Goal: Task Accomplishment & Management: Complete application form

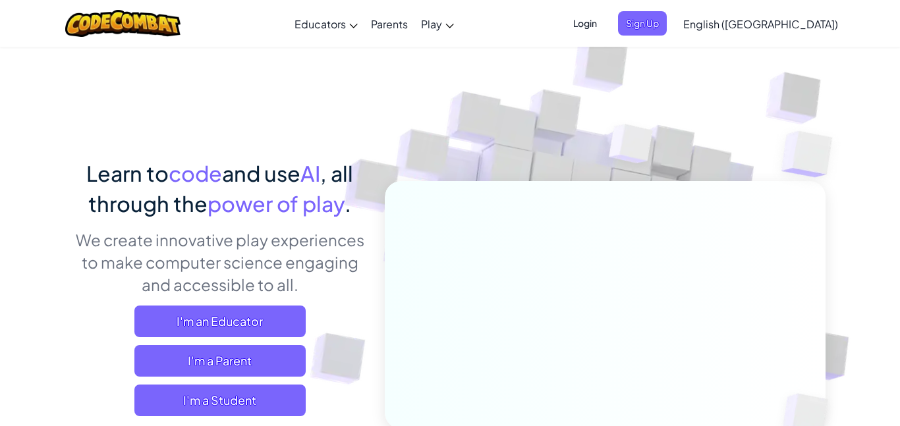
click at [605, 28] on span "Login" at bounding box center [585, 23] width 40 height 24
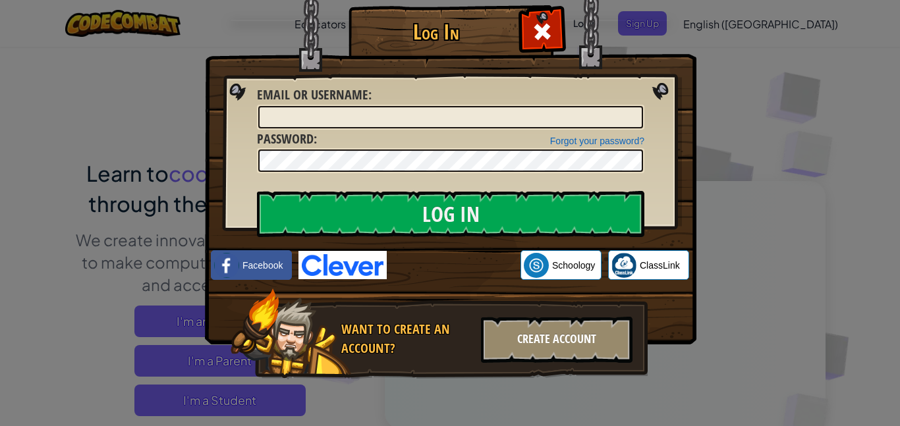
click at [580, 339] on div "Create Account" at bounding box center [557, 340] width 152 height 46
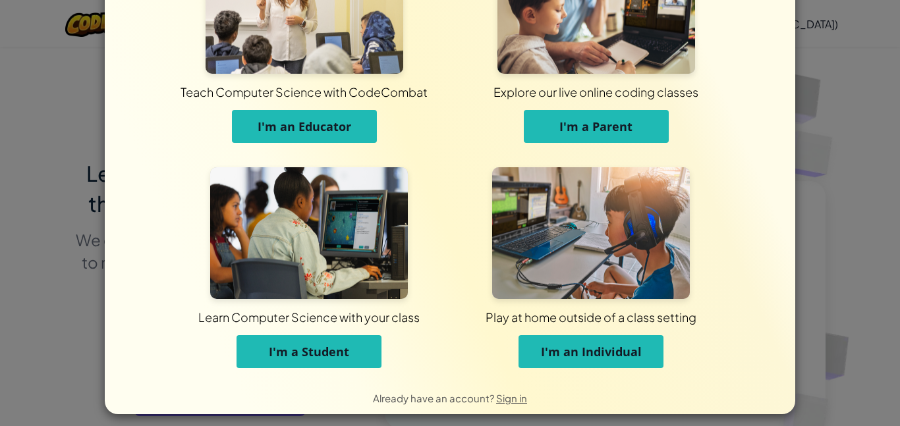
scroll to position [96, 0]
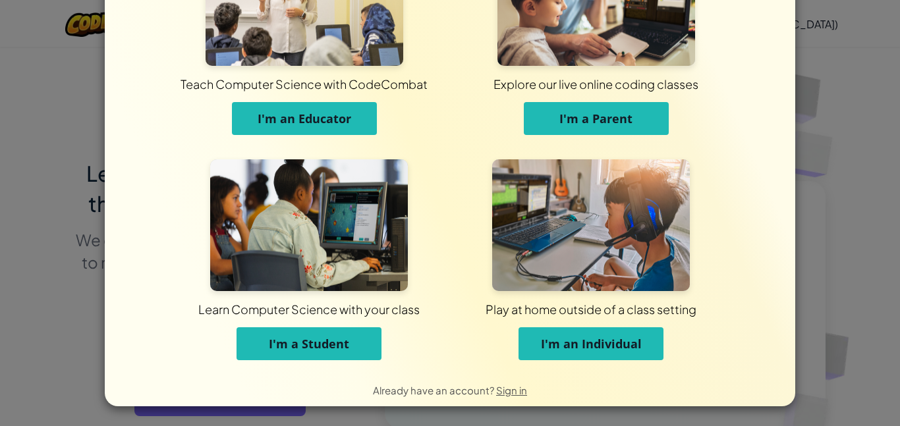
click at [278, 327] on button "I'm a Student" at bounding box center [309, 343] width 145 height 33
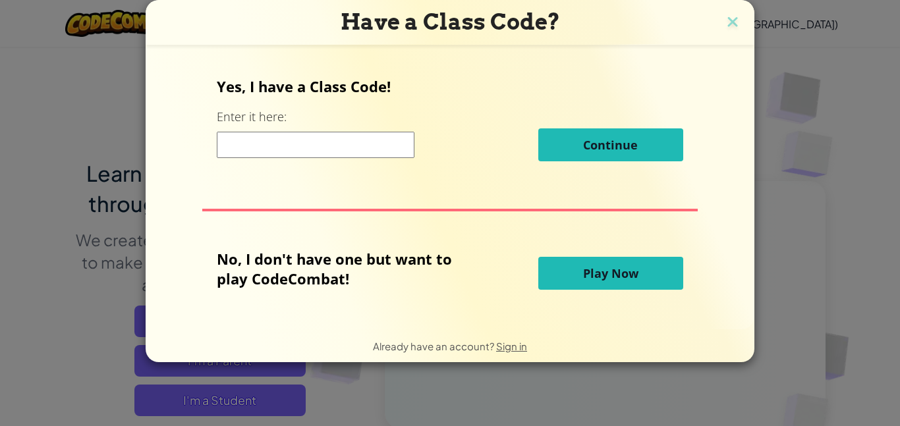
click at [378, 150] on input at bounding box center [316, 145] width 198 height 26
click at [352, 181] on div "Yes, I have a Class Code! Enter it here: Continue No, I don't have one but want…" at bounding box center [450, 187] width 582 height 258
click at [342, 153] on input at bounding box center [316, 145] width 198 height 26
type input "sizechaireat"
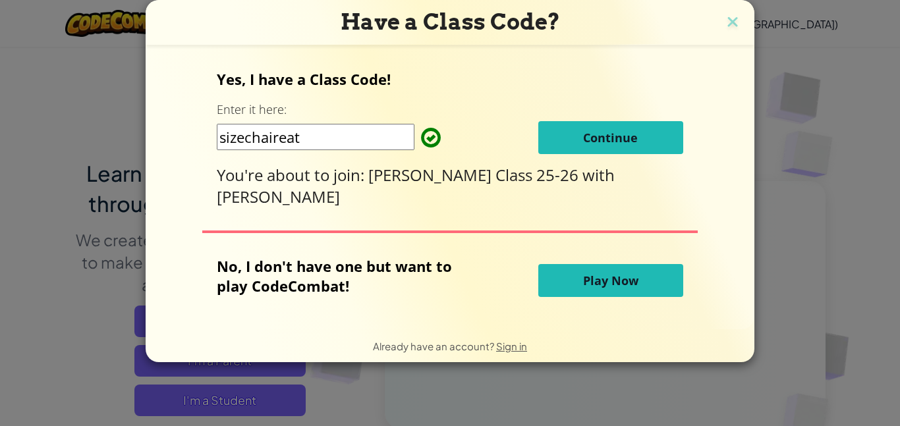
click button "Continue" at bounding box center [610, 137] width 145 height 33
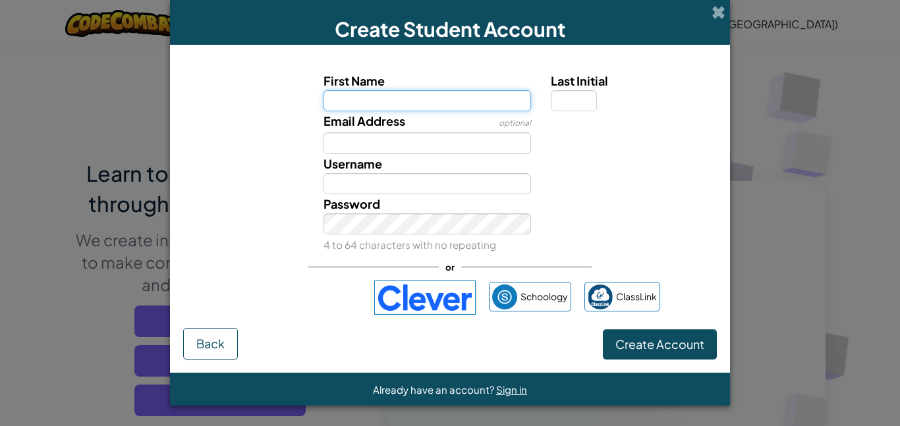
click at [345, 90] on input "First Name" at bounding box center [428, 100] width 208 height 21
type input "Steven"
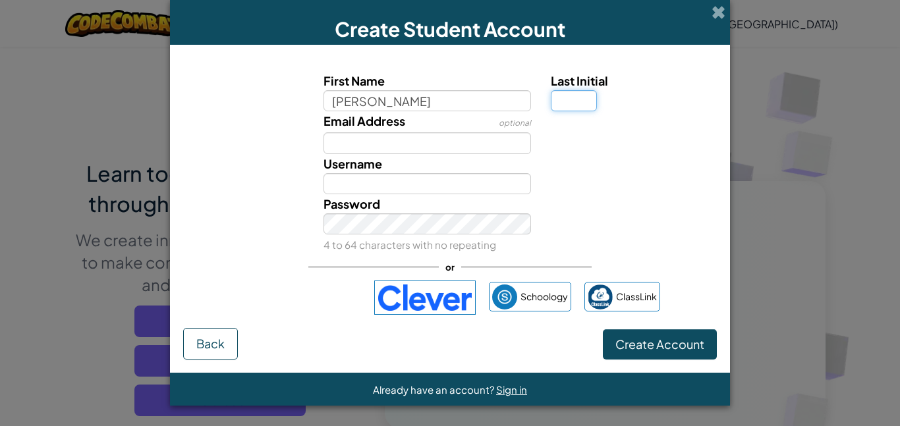
type input "Steven"
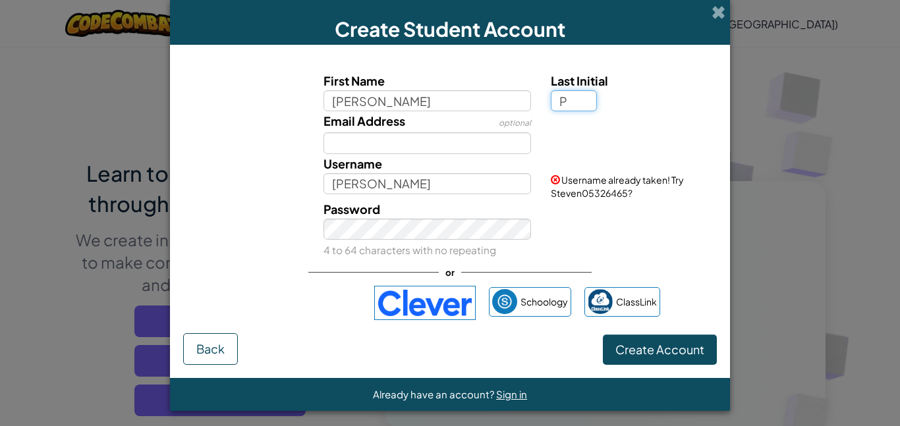
scroll to position [5, 0]
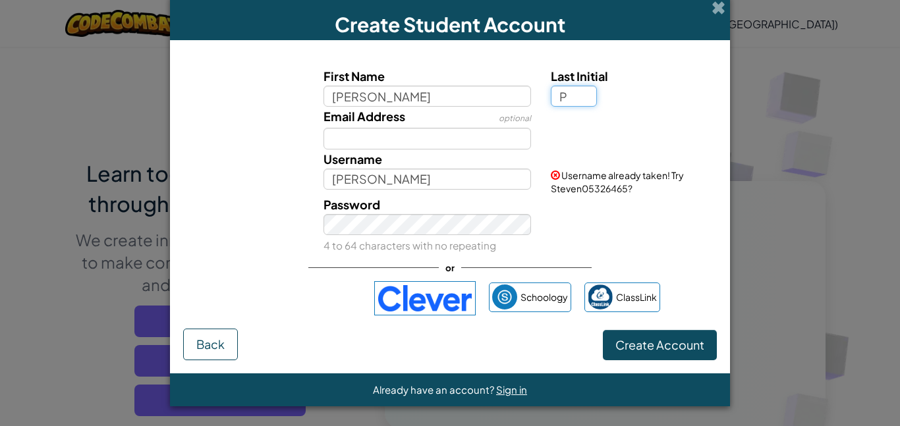
type input "P"
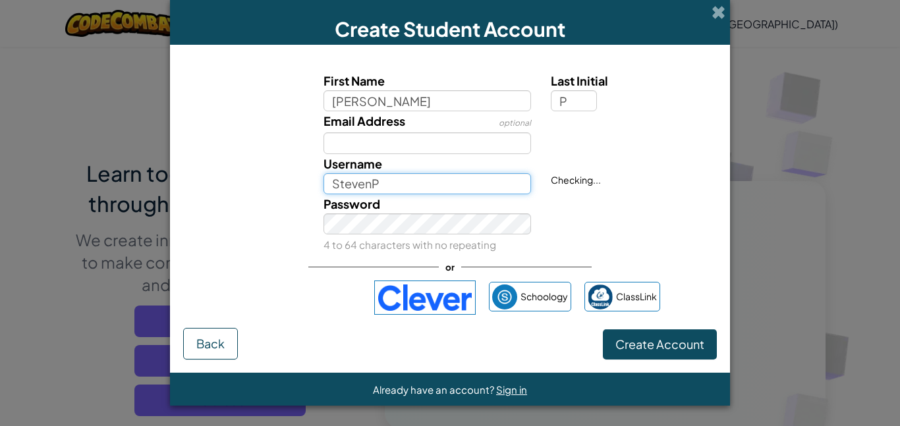
click at [426, 186] on input "StevenP" at bounding box center [428, 183] width 208 height 21
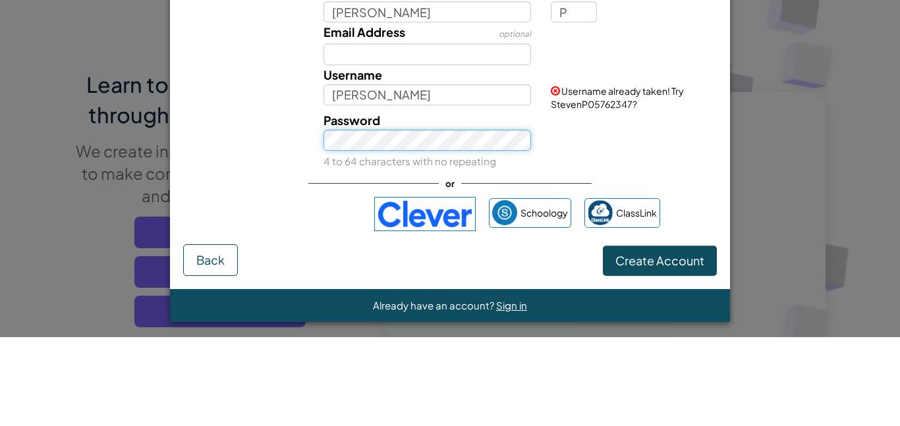
click at [381, 236] on div "Password 4 to 64 characters with no repeating" at bounding box center [428, 230] width 228 height 60
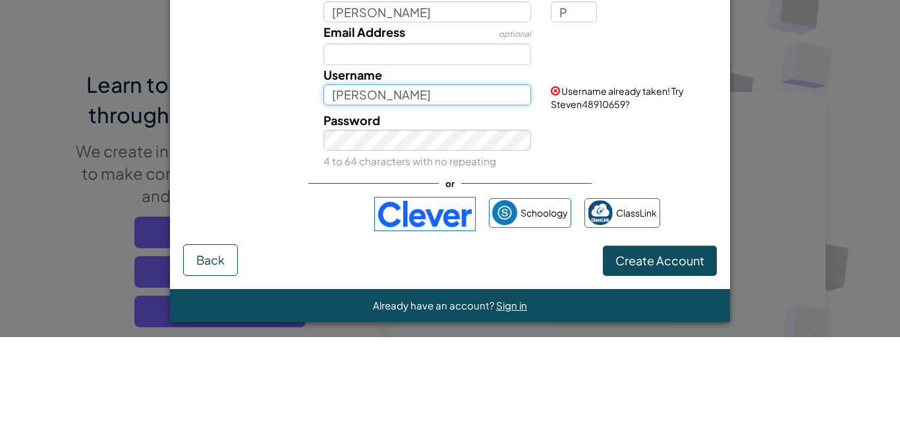
click at [388, 179] on input "Steven" at bounding box center [428, 183] width 208 height 21
type input "Steven48910659"
click at [603, 335] on button "Create Account" at bounding box center [660, 350] width 114 height 30
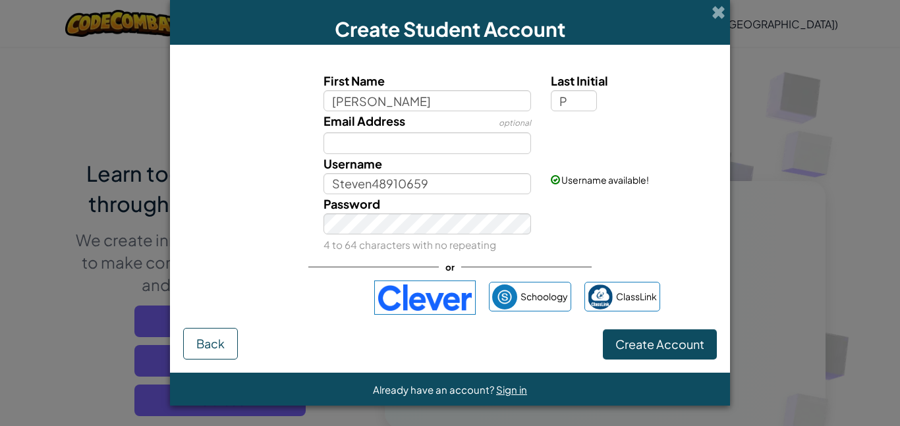
click at [671, 360] on form "First Name Steven Last Initial P Email Address optional Username Steven48910659…" at bounding box center [450, 209] width 560 height 328
click at [660, 353] on button "Create Account" at bounding box center [660, 344] width 114 height 30
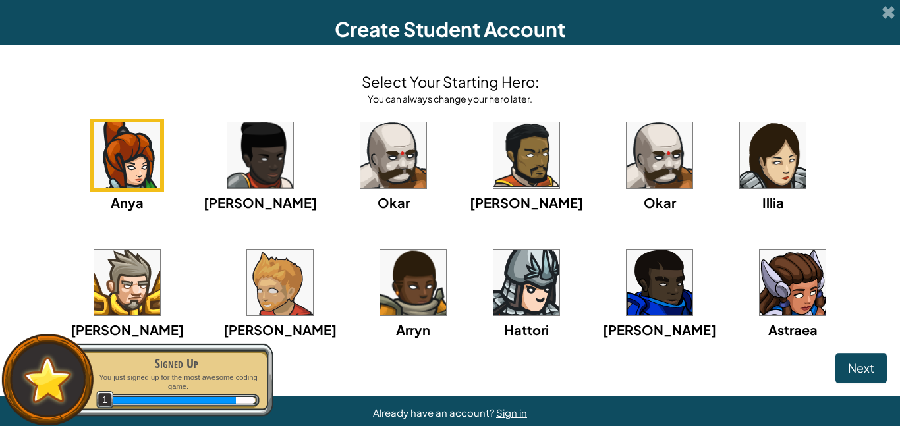
click at [160, 250] on img at bounding box center [127, 283] width 66 height 66
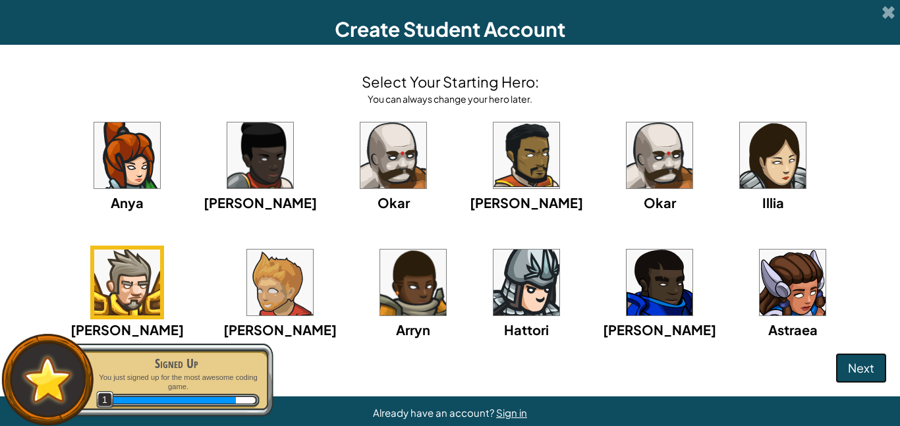
click at [867, 370] on span "Next" at bounding box center [861, 367] width 26 height 15
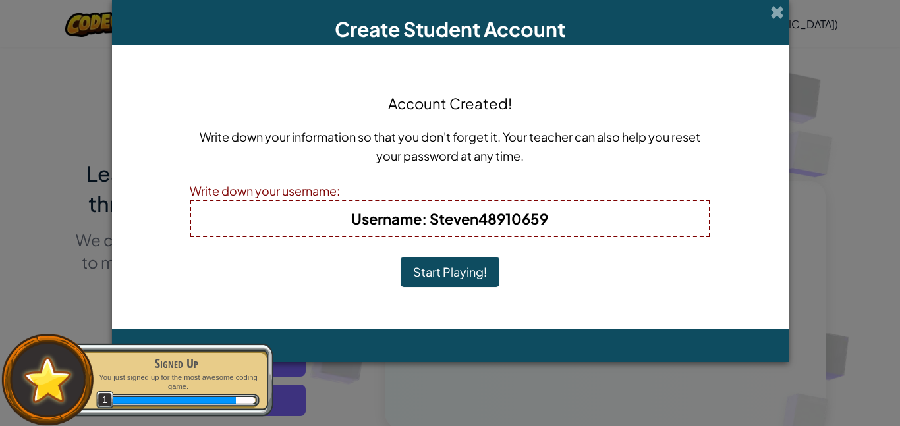
click at [451, 263] on button "Start Playing!" at bounding box center [450, 272] width 99 height 30
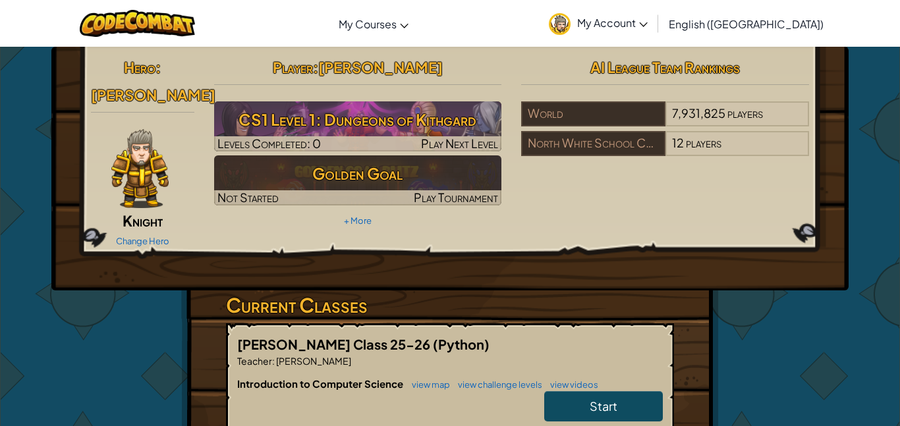
click at [540, 247] on div "Hero : [PERSON_NAME] Change Hero Player : [PERSON_NAME] CS1 Level 1: Dungeons o…" at bounding box center [449, 169] width 797 height 244
